Goal: Navigation & Orientation: Find specific page/section

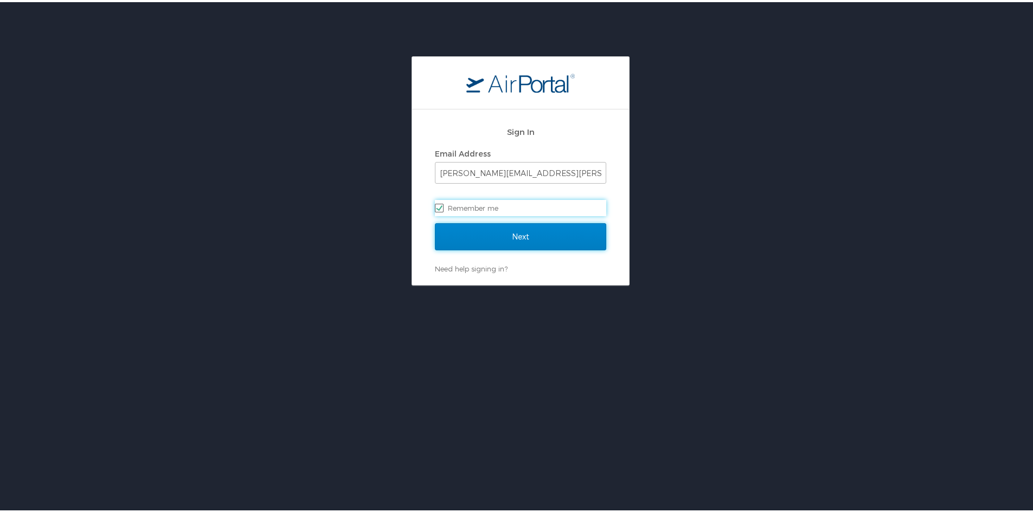
click at [542, 234] on input "Next" at bounding box center [520, 234] width 171 height 27
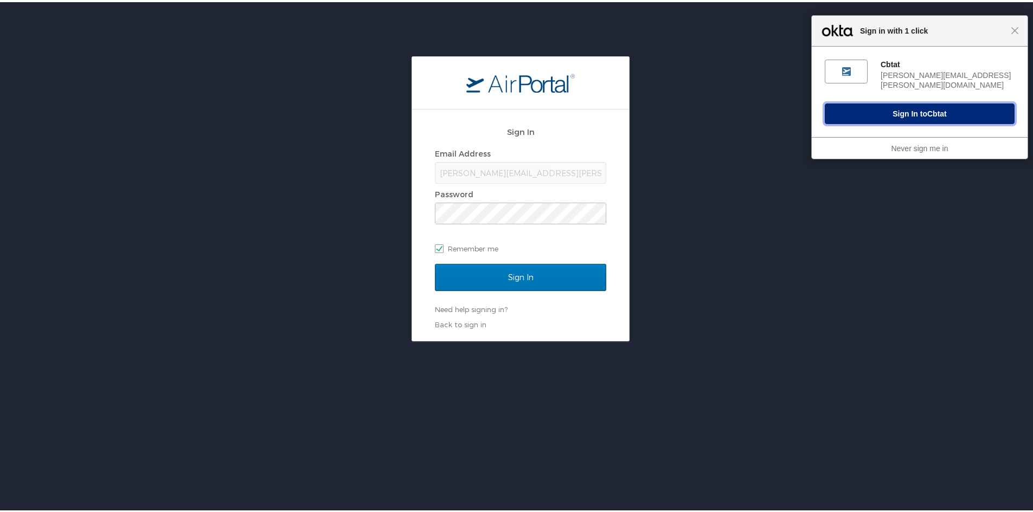
click at [894, 101] on button "Sign In to Cbtat" at bounding box center [920, 111] width 190 height 21
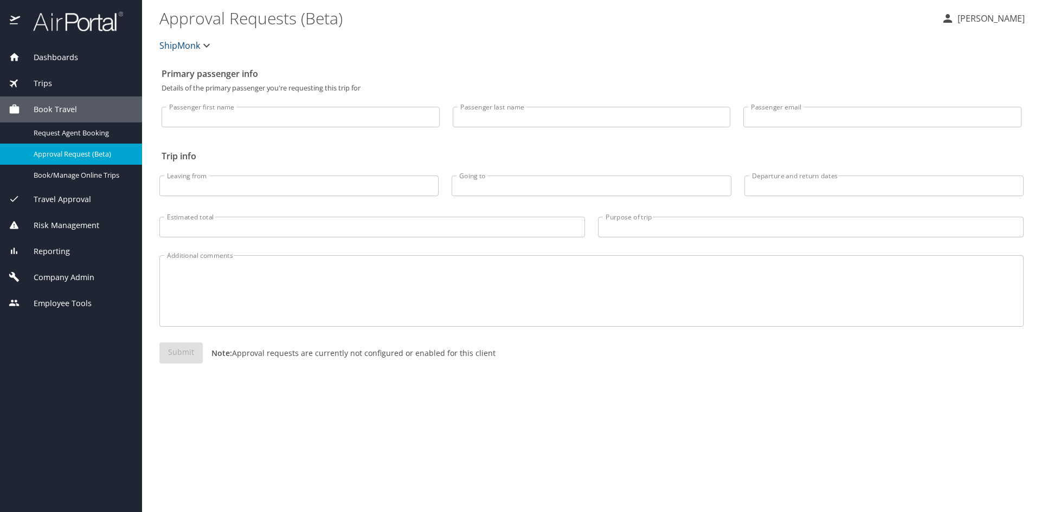
click at [45, 86] on span "Trips" at bounding box center [36, 84] width 32 height 12
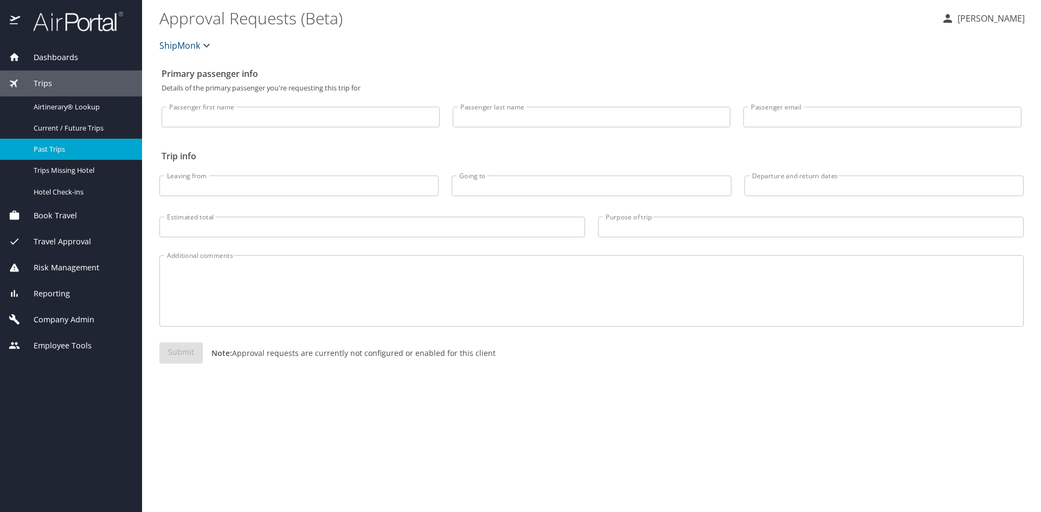
click at [65, 153] on span "Past Trips" at bounding box center [81, 149] width 95 height 10
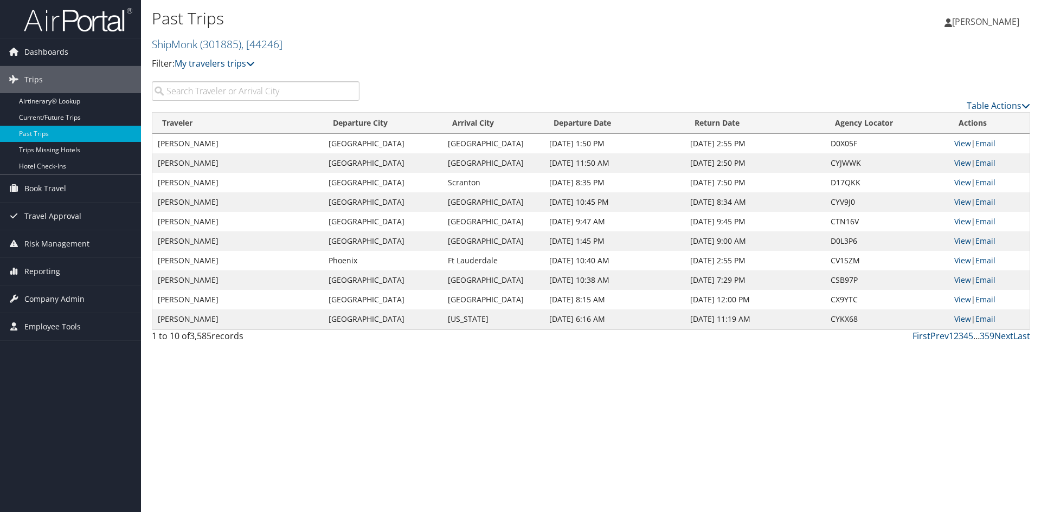
click at [198, 88] on input "search" at bounding box center [256, 91] width 208 height 20
type input "llave"
click at [737, 140] on td "[DATE] 3:59 PM" at bounding box center [755, 144] width 141 height 20
